Goal: Find specific page/section: Find specific page/section

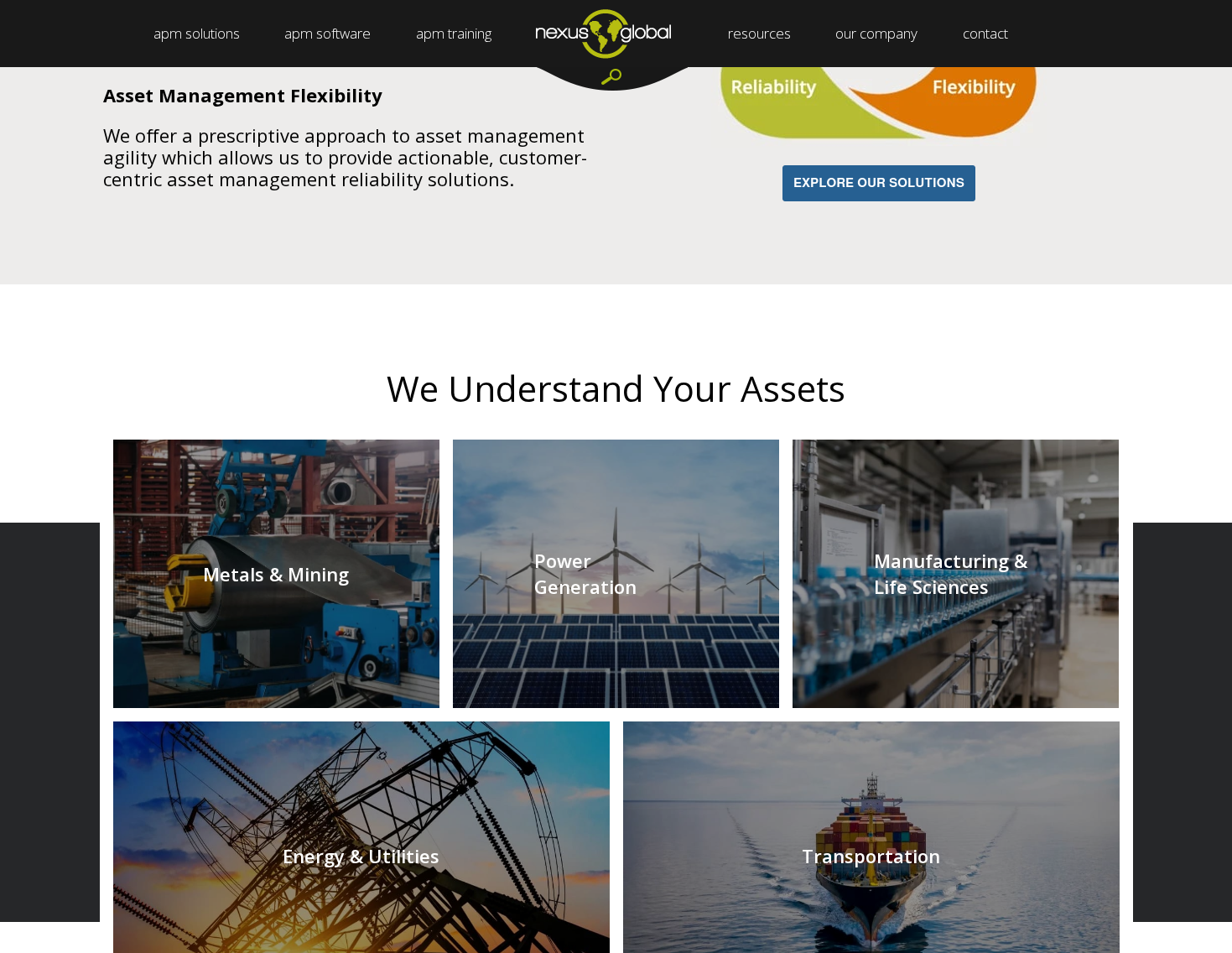
scroll to position [1775, 0]
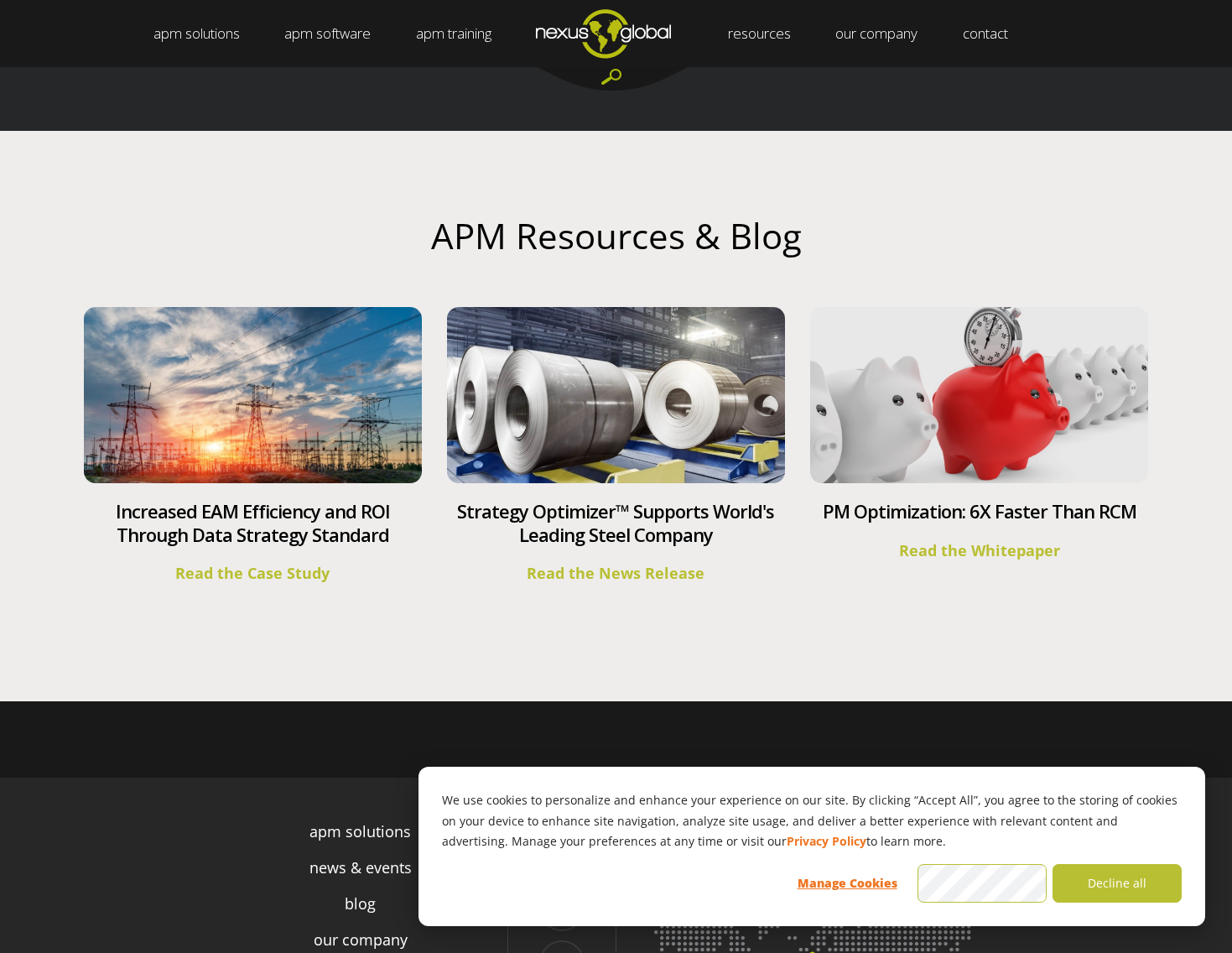
scroll to position [6040, 0]
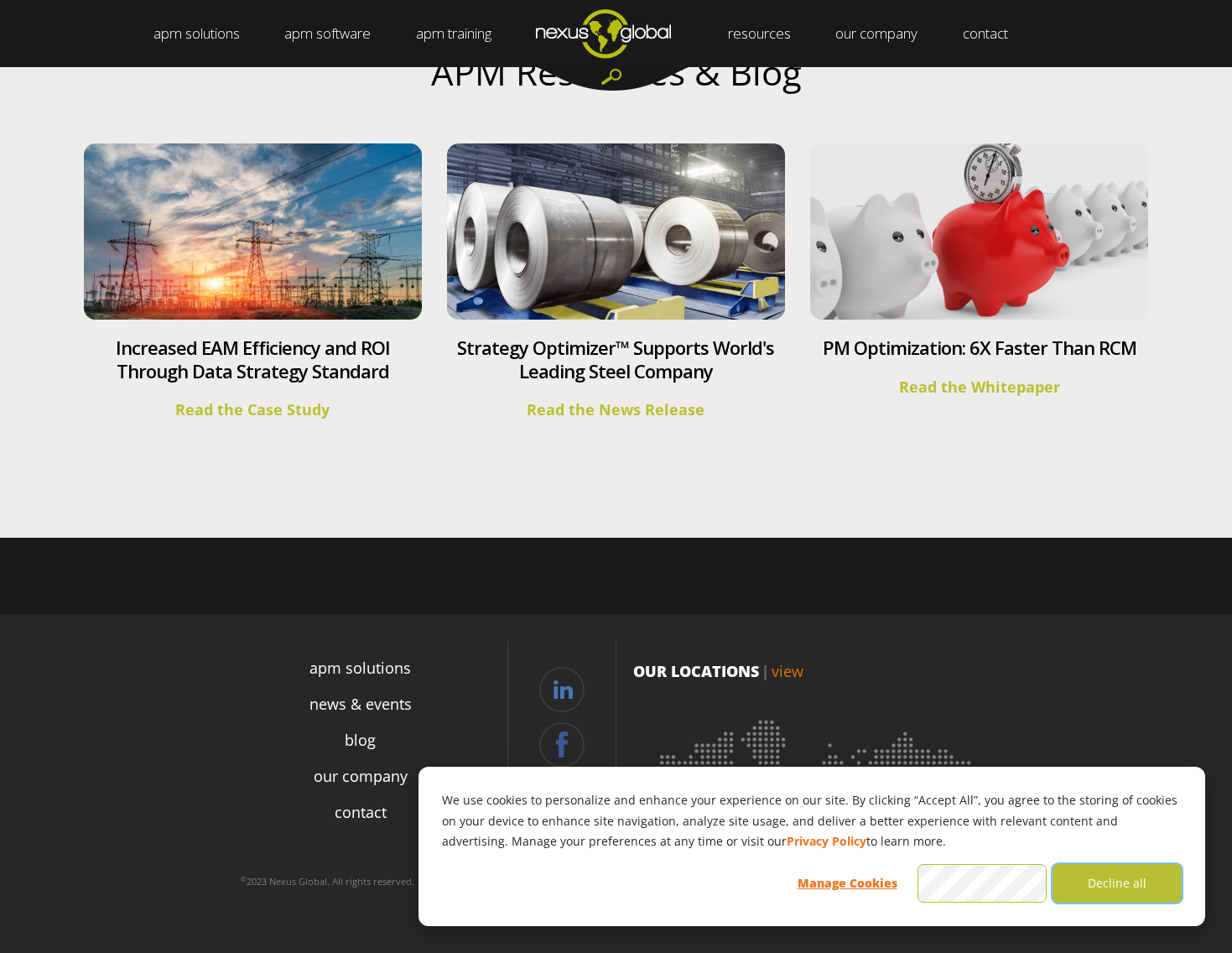
click at [1129, 889] on button "Decline all" at bounding box center [1117, 883] width 129 height 39
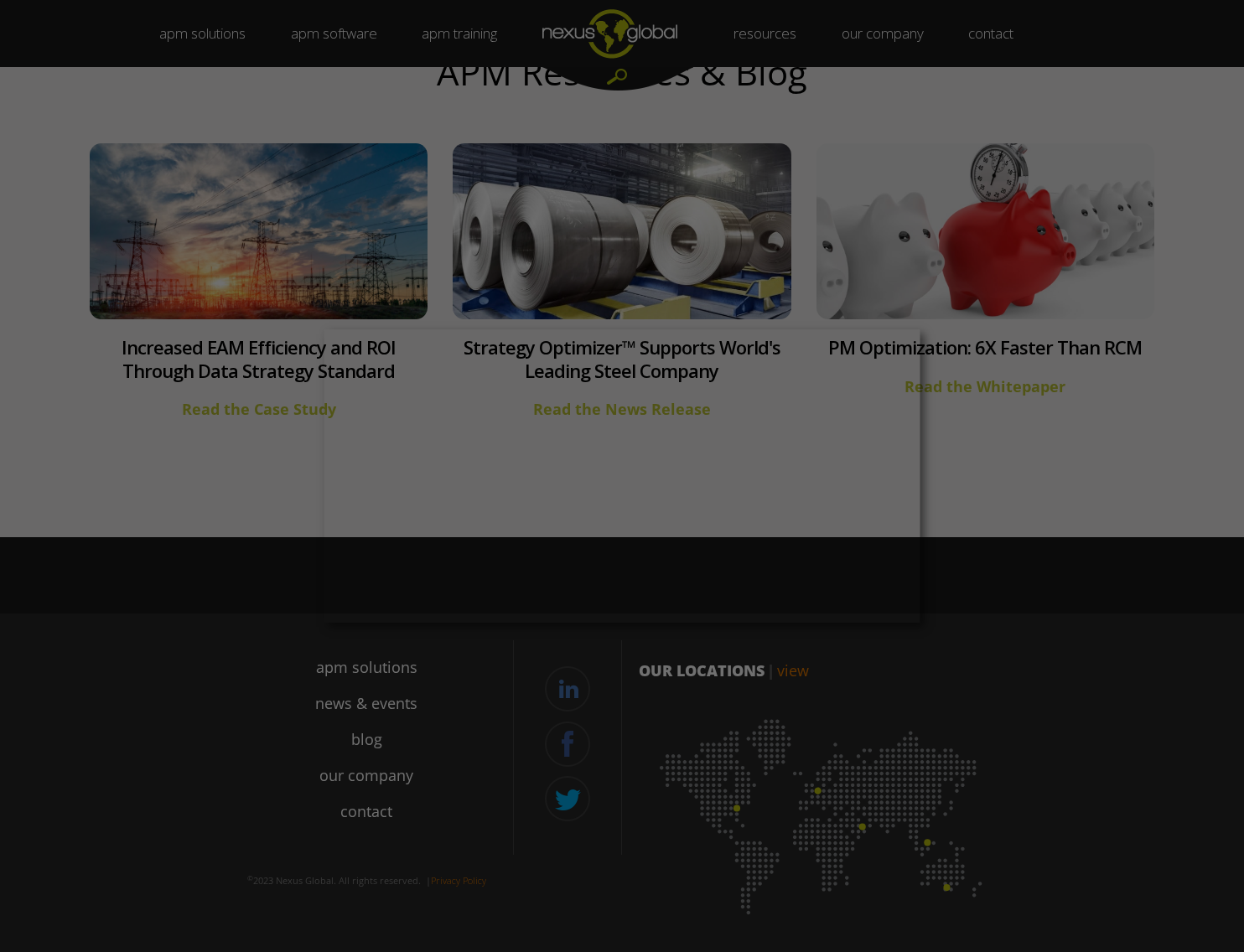
click at [930, 560] on div at bounding box center [628, 480] width 1257 height 962
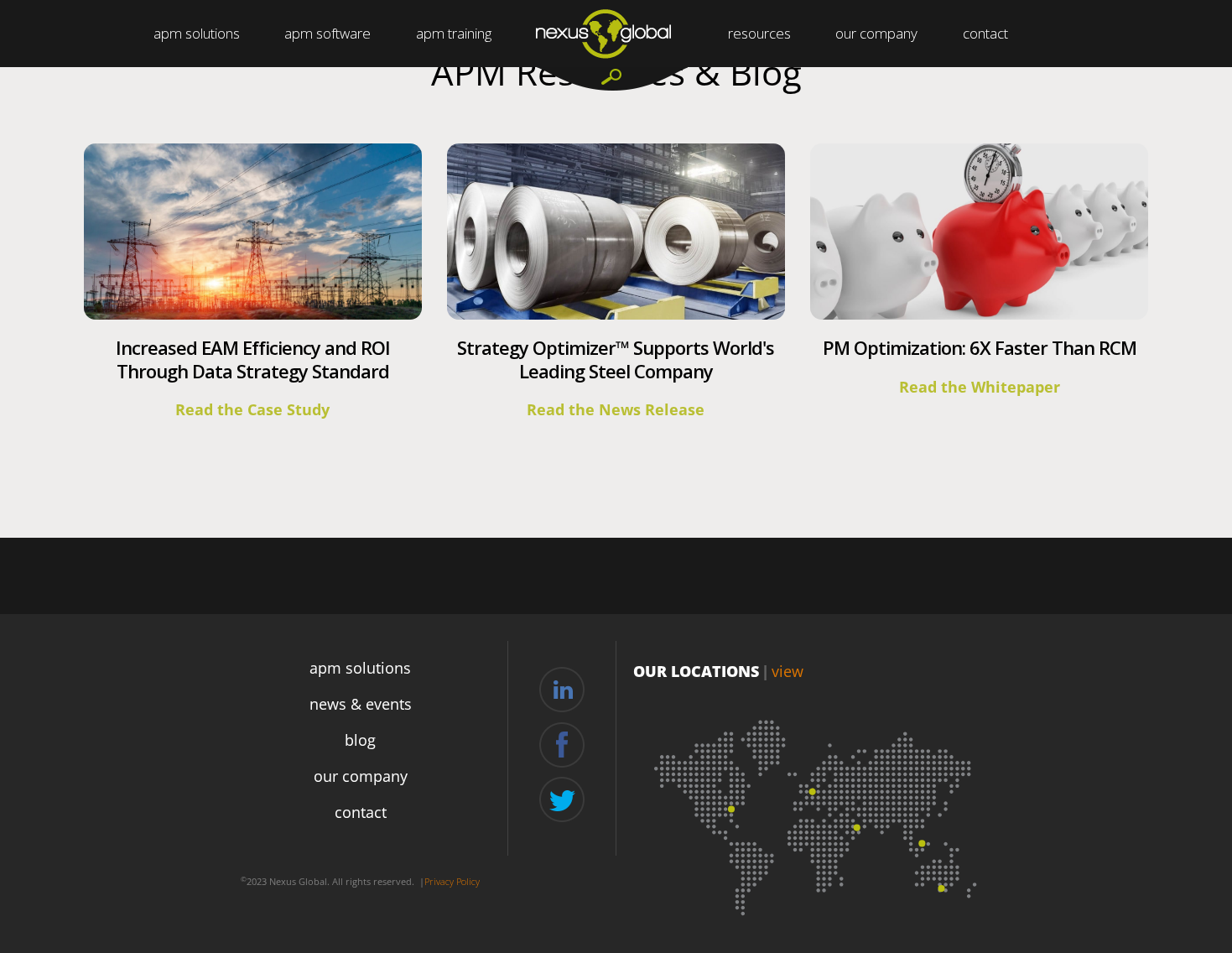
click at [780, 675] on link "view" at bounding box center [788, 672] width 32 height 20
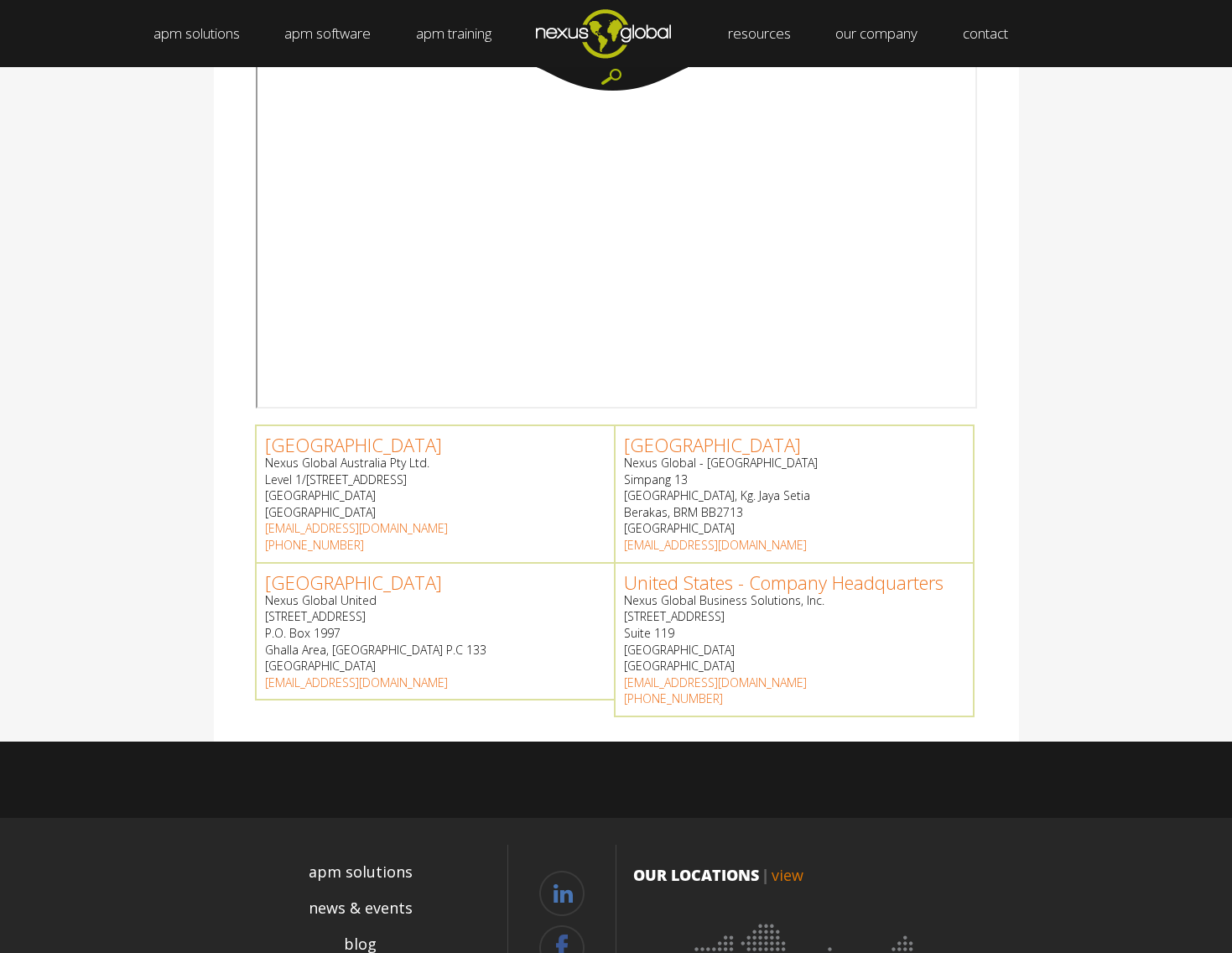
scroll to position [420, 0]
